Goal: Obtain resource: Obtain resource

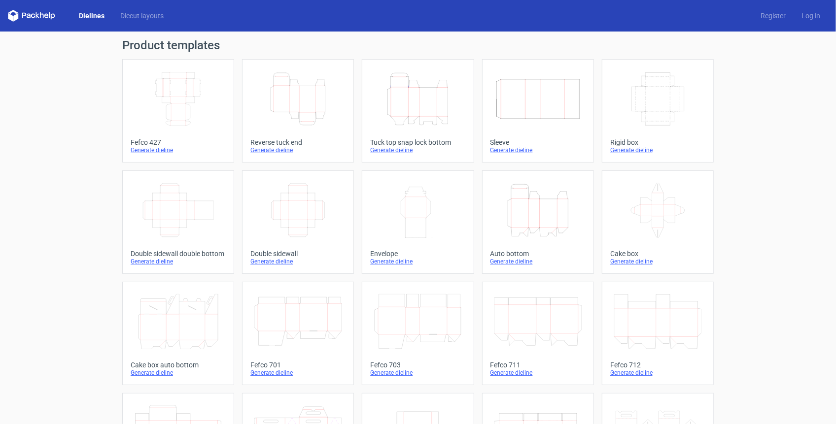
click at [100, 13] on link "Dielines" at bounding box center [91, 16] width 41 height 10
click at [40, 13] on icon at bounding box center [42, 15] width 4 height 6
click at [123, 15] on link "Diecut layouts" at bounding box center [141, 16] width 59 height 10
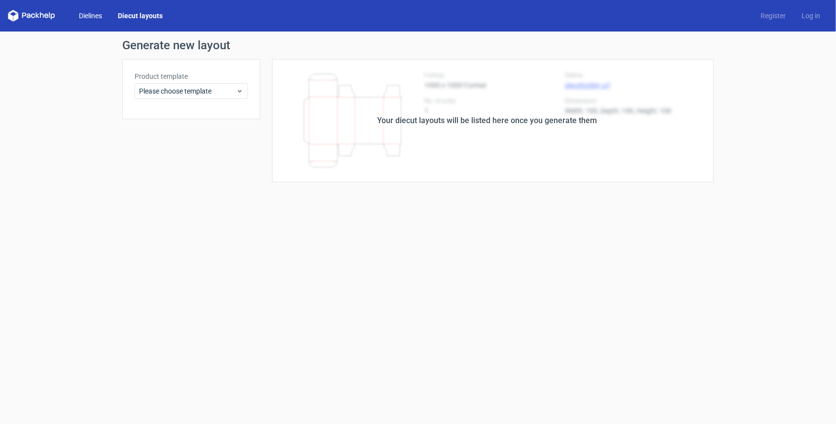
click at [81, 14] on link "Dielines" at bounding box center [90, 16] width 39 height 10
